Goal: Information Seeking & Learning: Learn about a topic

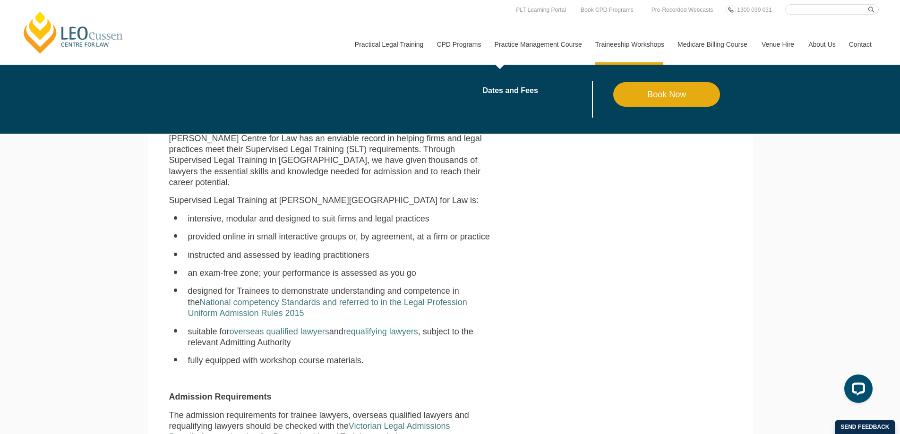
click at [559, 54] on link "Practice Management Course" at bounding box center [537, 44] width 101 height 41
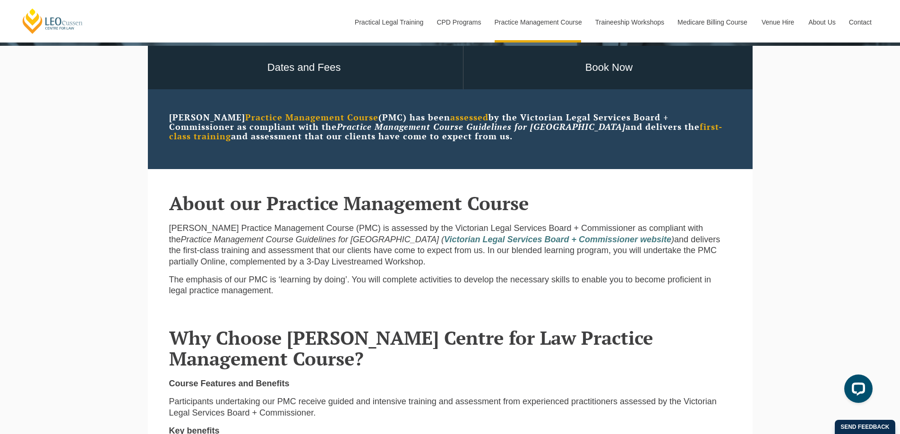
scroll to position [302, 0]
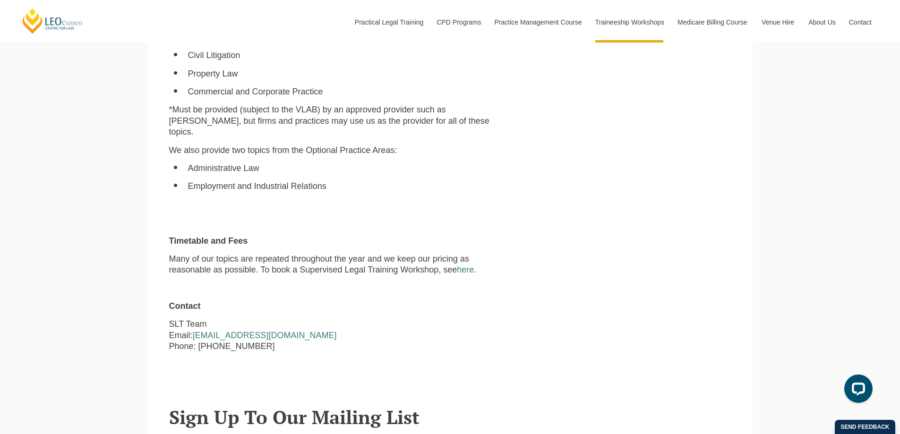
scroll to position [850, 0]
